Goal: Navigation & Orientation: Find specific page/section

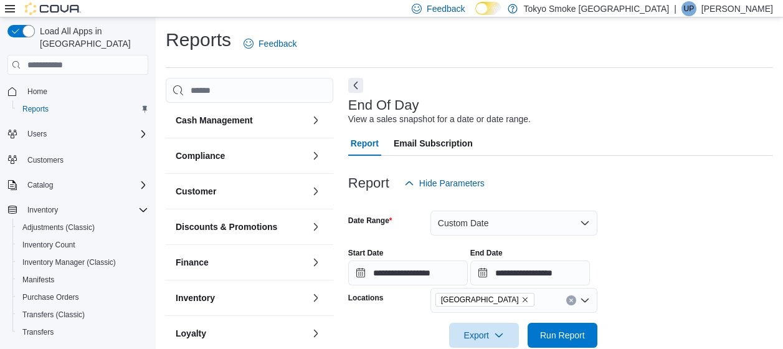
scroll to position [280, 0]
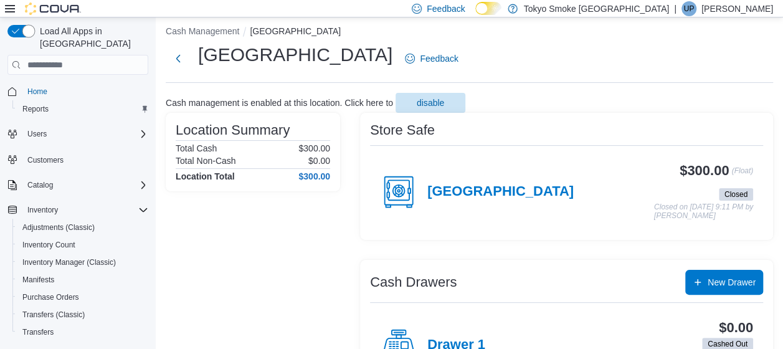
scroll to position [125, 0]
